Goal: Task Accomplishment & Management: Use online tool/utility

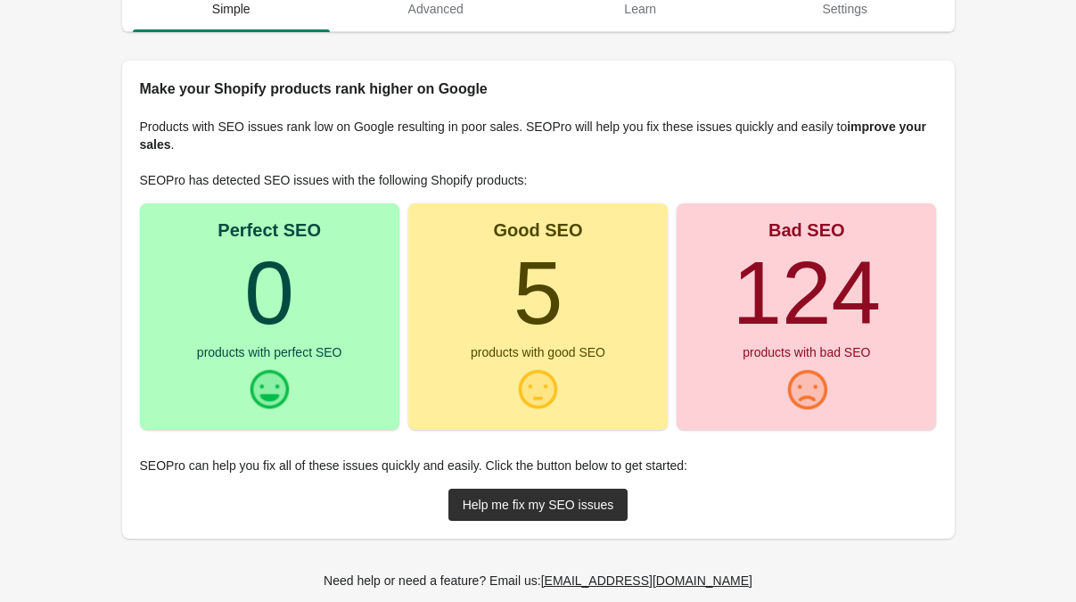
scroll to position [163, 0]
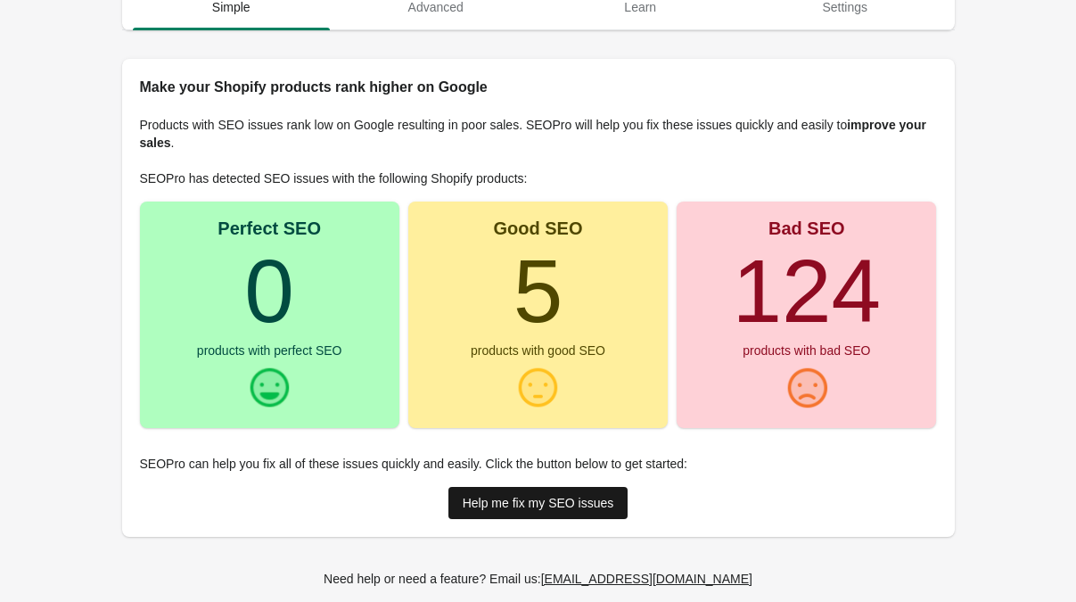
click at [499, 501] on div "Help me fix my SEO issues" at bounding box center [539, 503] width 152 height 14
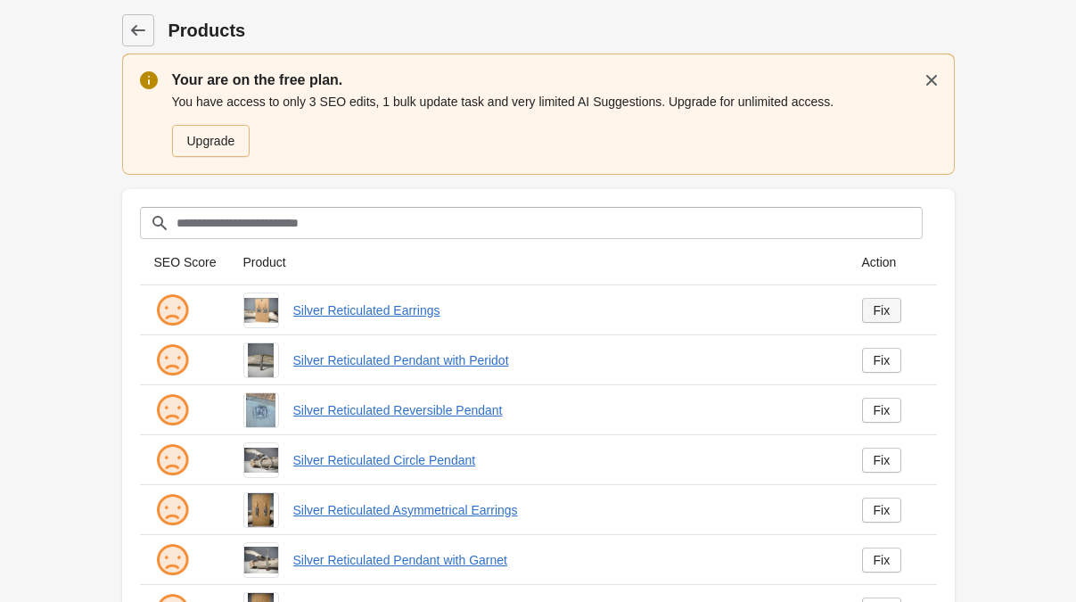
click at [884, 308] on div "Fix" at bounding box center [881, 310] width 17 height 14
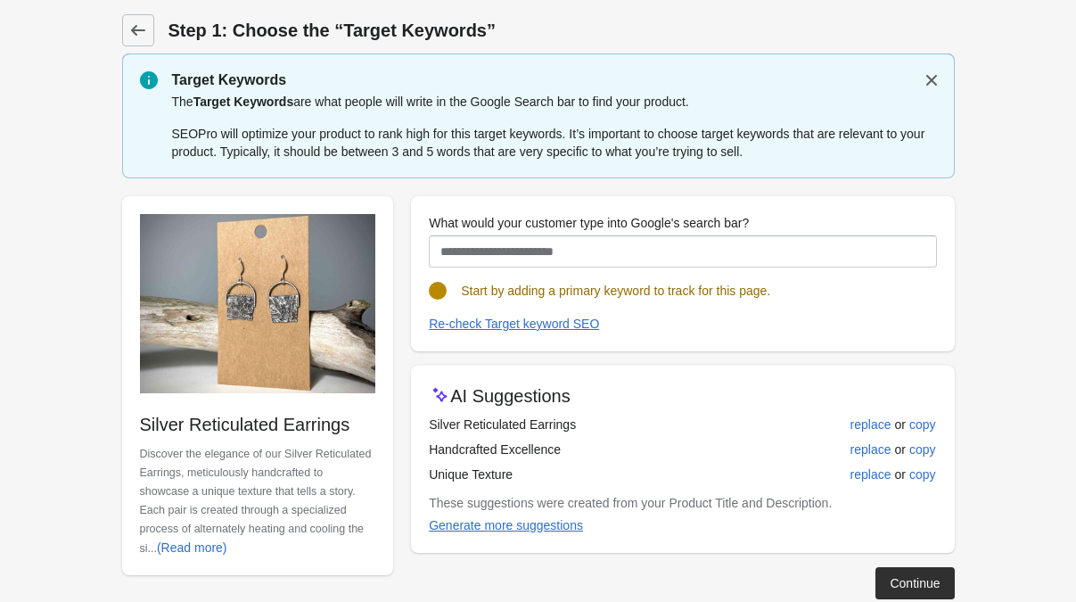
click at [884, 308] on div at bounding box center [682, 310] width 507 height 7
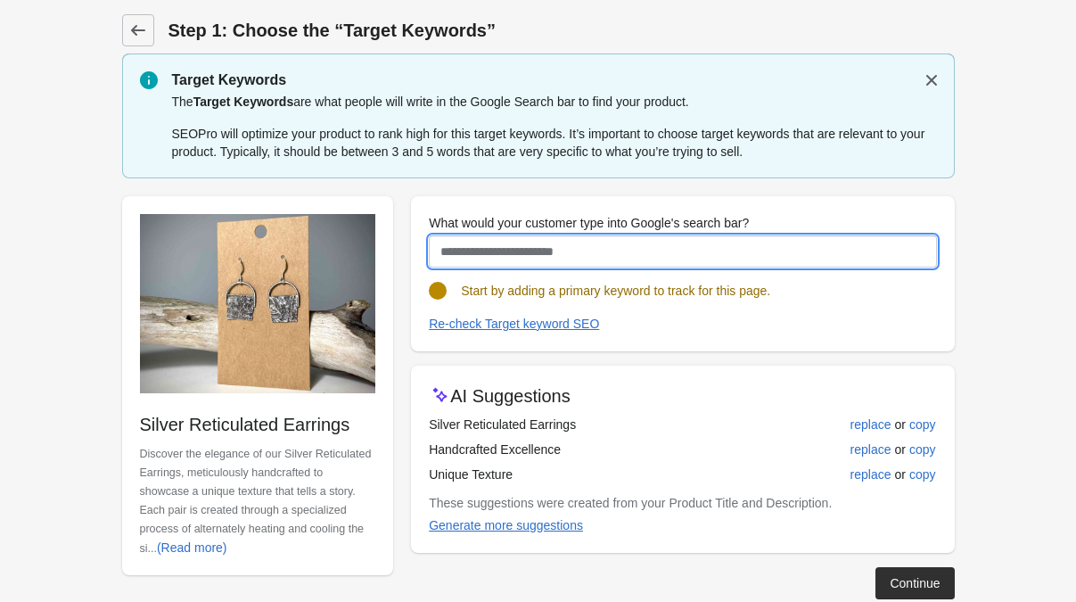
click at [561, 250] on input "What would your customer type into Google's search bar?" at bounding box center [682, 251] width 507 height 32
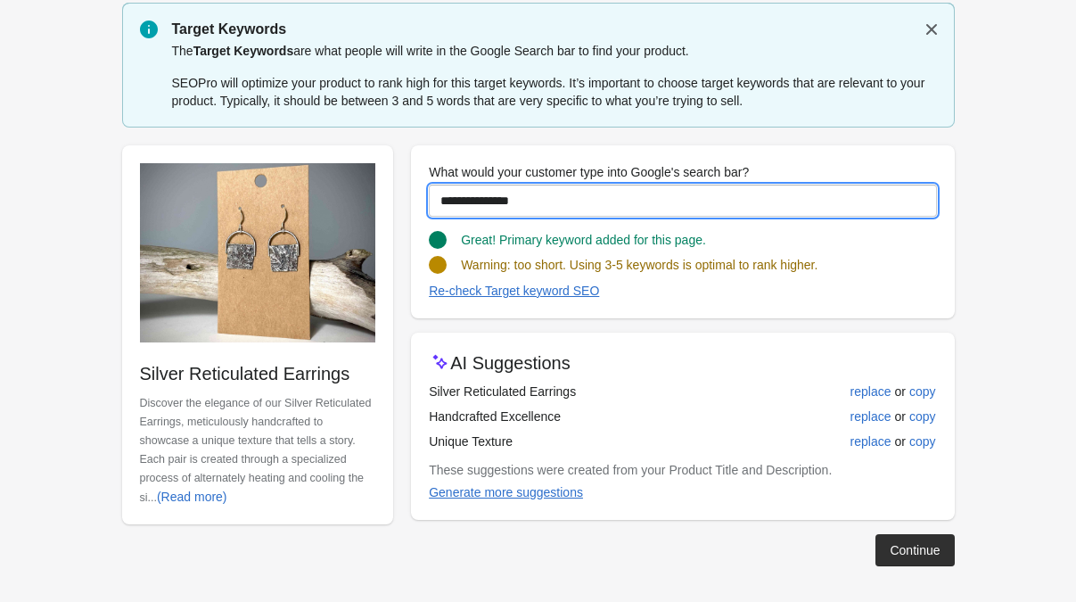
scroll to position [51, 0]
type input "**********"
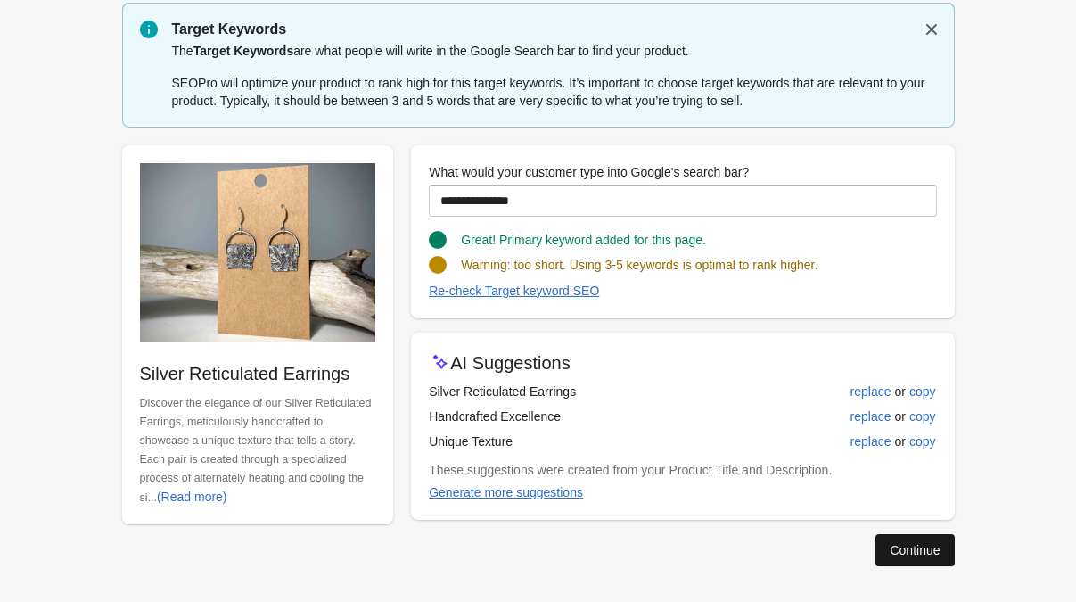
click at [917, 545] on div "Continue" at bounding box center [914, 550] width 50 height 14
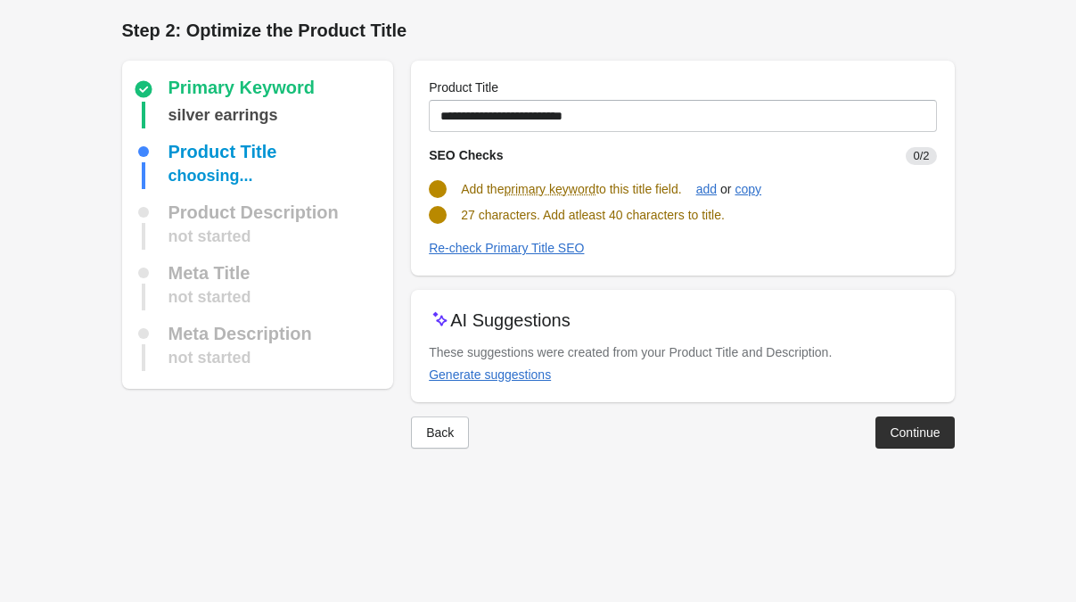
scroll to position [0, 0]
click at [521, 371] on div "Generate suggestions" at bounding box center [490, 374] width 122 height 14
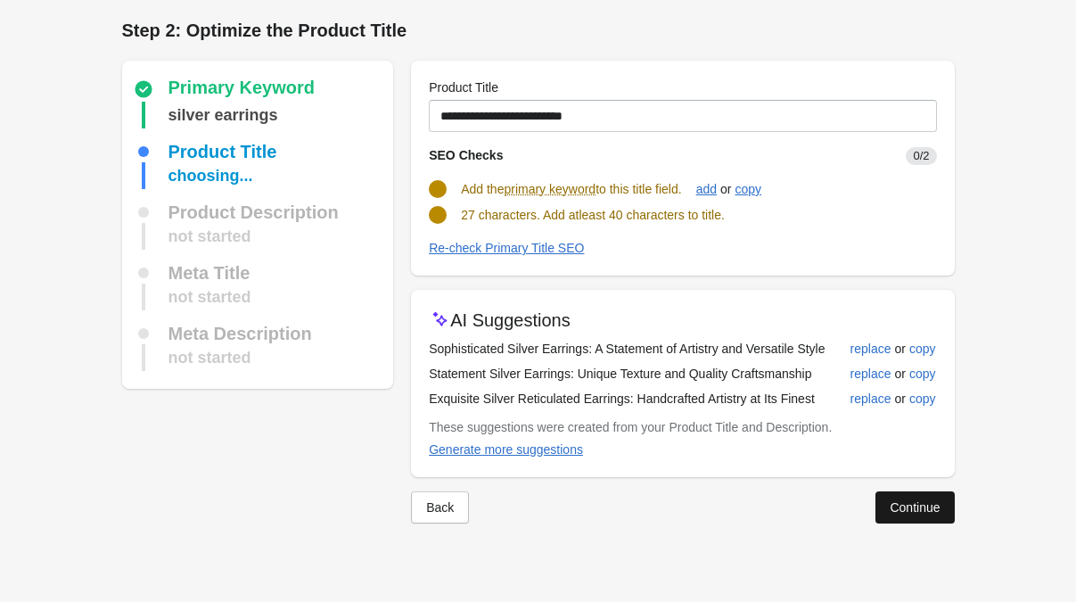
click at [881, 520] on button "Continue" at bounding box center [914, 507] width 78 height 32
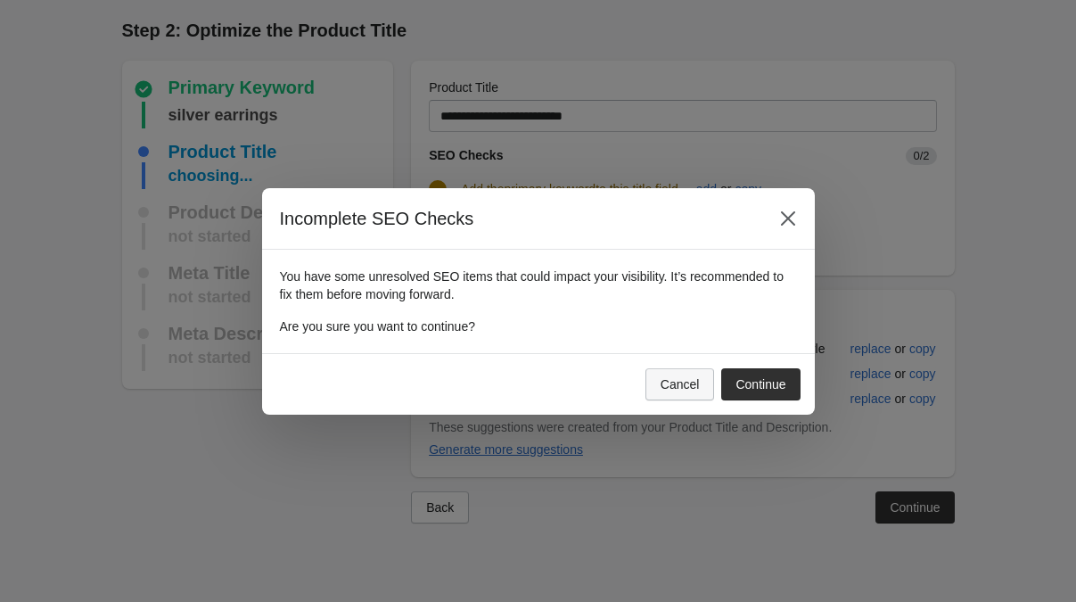
click at [700, 386] on button "Cancel" at bounding box center [680, 384] width 70 height 32
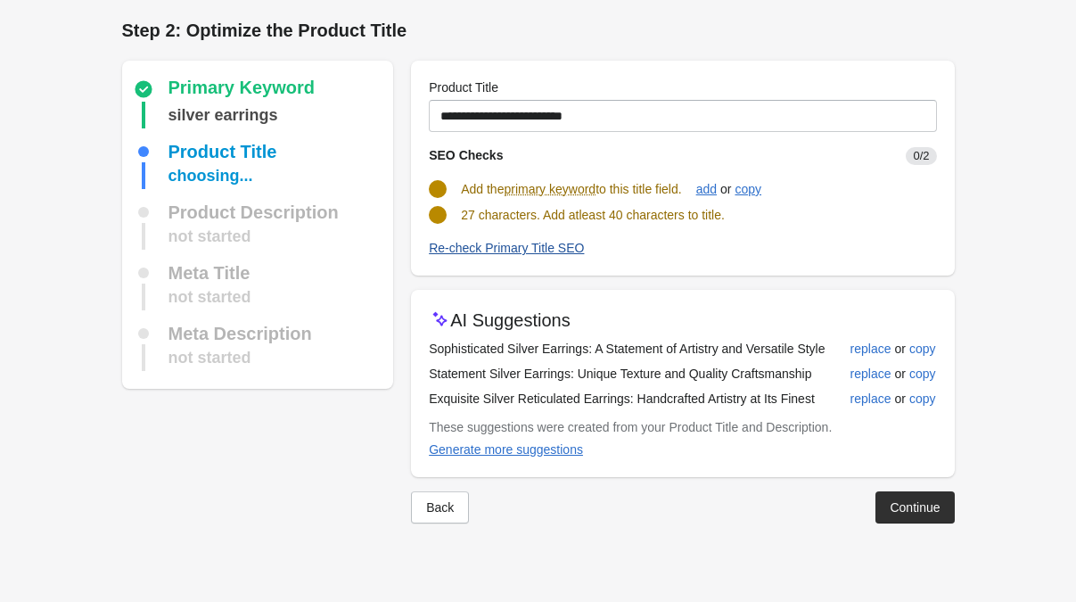
click at [537, 246] on div "Re-check Primary Title SEO" at bounding box center [506, 248] width 155 height 14
click at [895, 514] on div "Continue" at bounding box center [914, 507] width 50 height 14
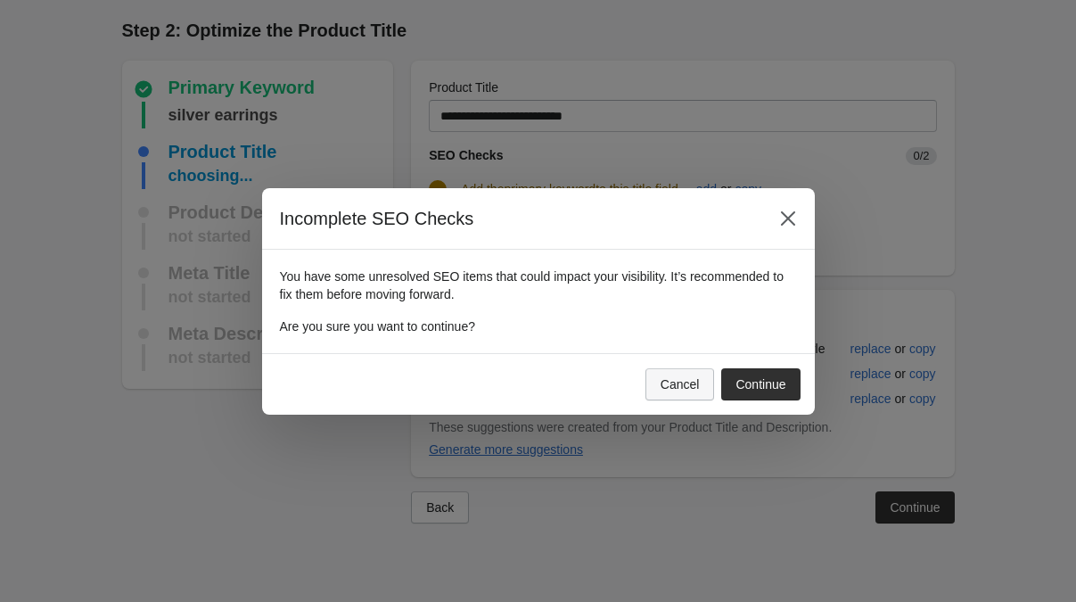
click at [684, 380] on div "Cancel" at bounding box center [679, 384] width 39 height 14
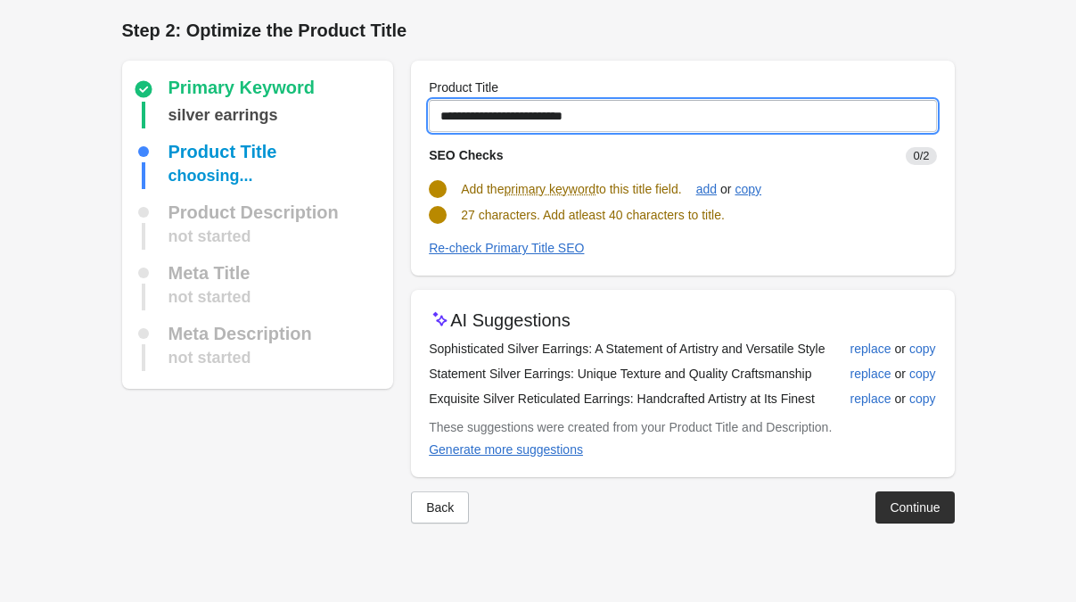
click at [644, 126] on input "**********" at bounding box center [682, 116] width 507 height 32
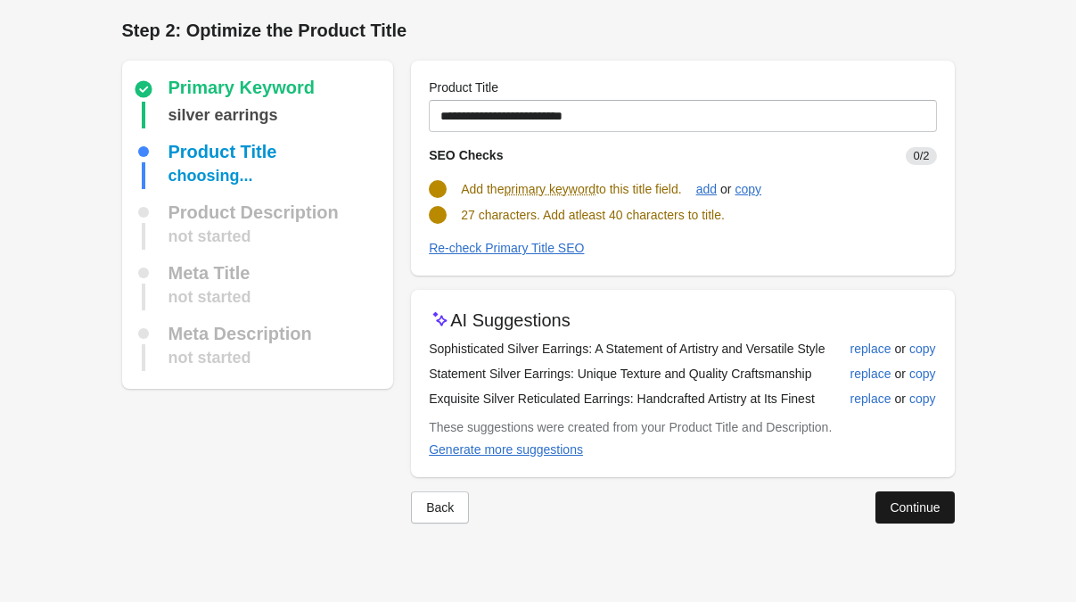
click at [929, 514] on div "Continue" at bounding box center [914, 507] width 50 height 14
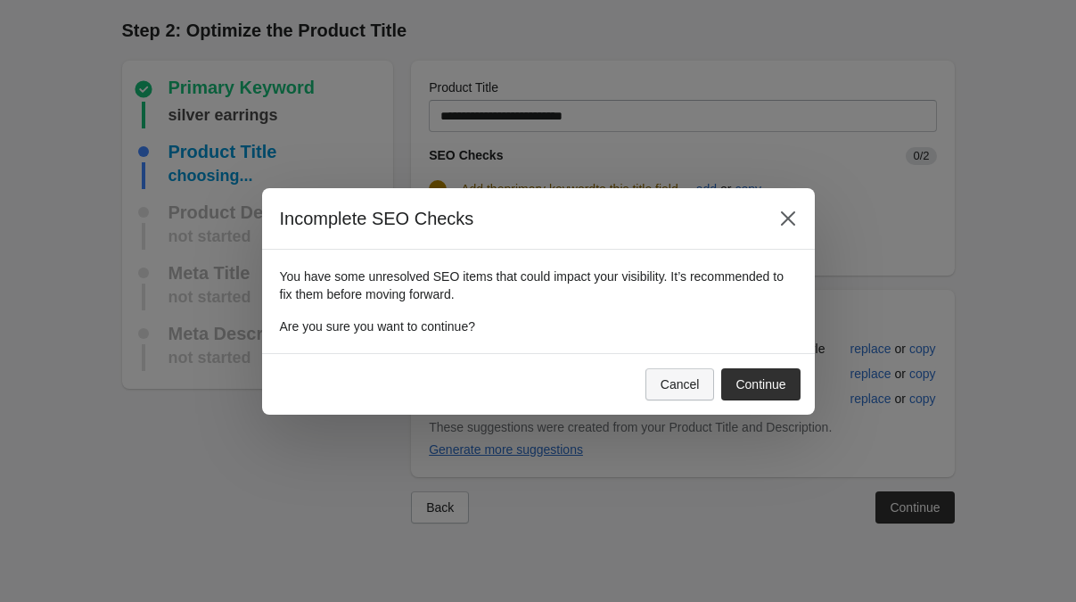
click at [682, 381] on div "Cancel" at bounding box center [679, 384] width 39 height 14
